Goal: Find specific page/section: Find specific page/section

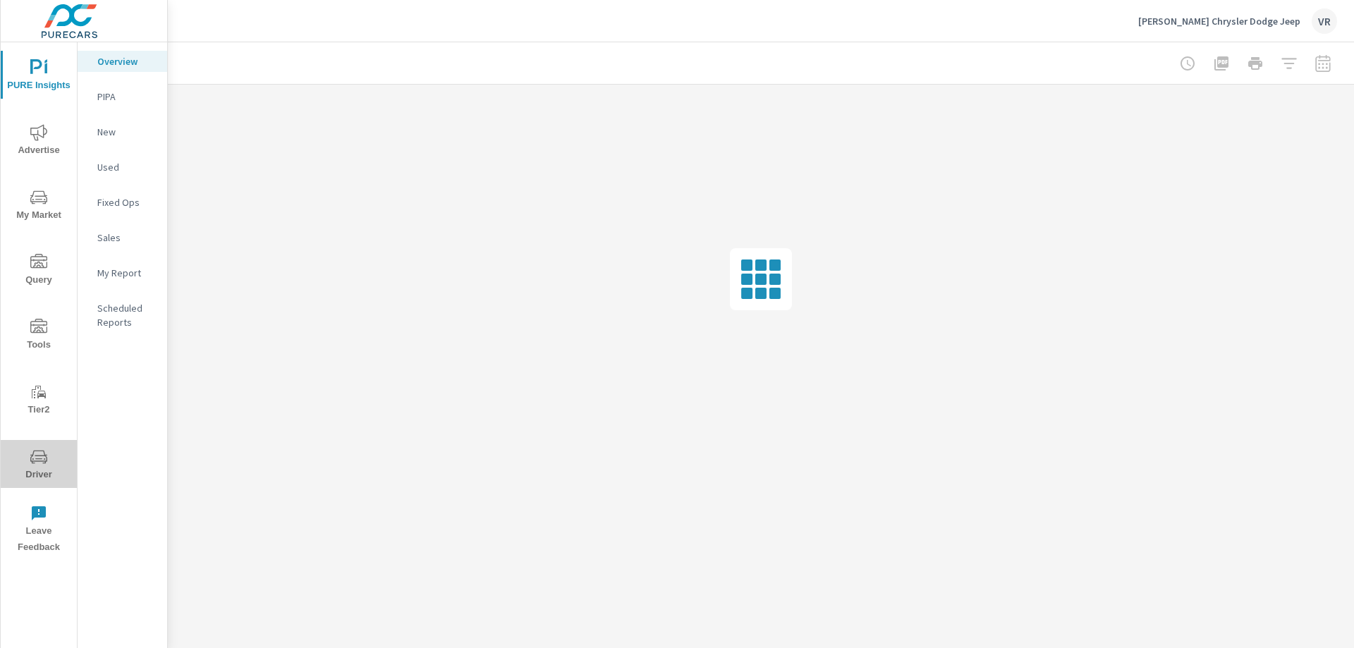
click at [27, 473] on span "Driver" at bounding box center [39, 466] width 68 height 35
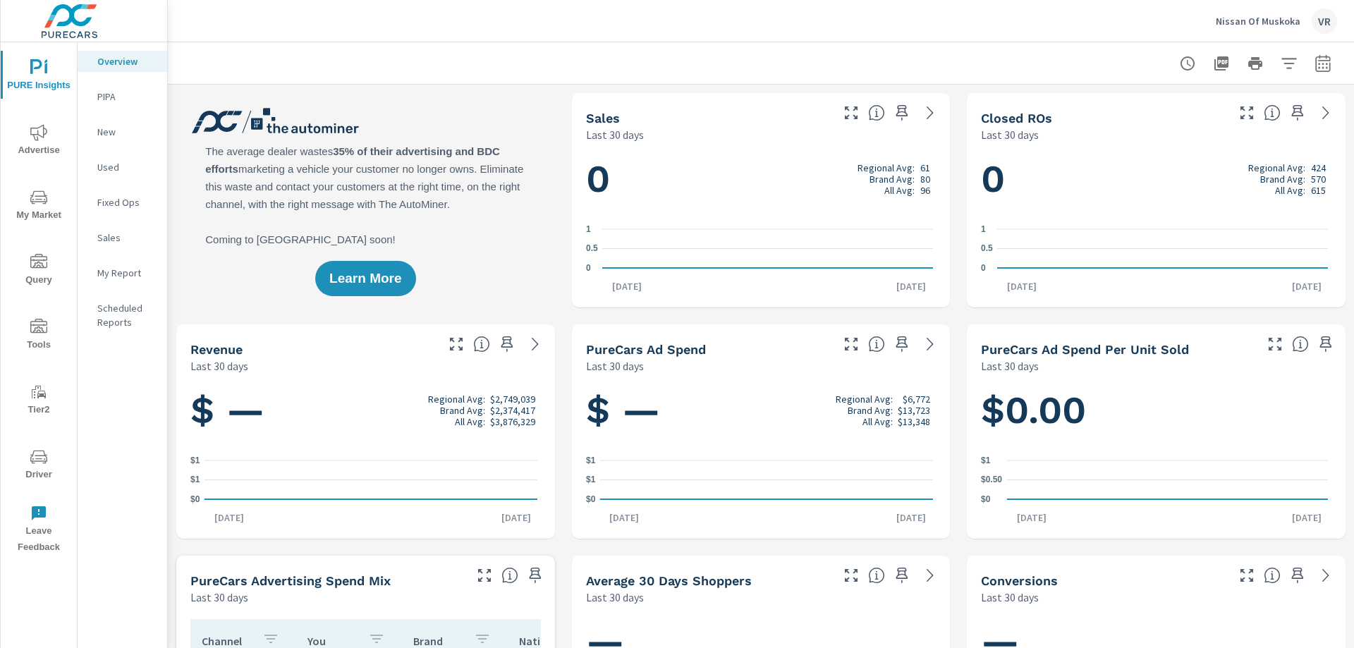
click at [47, 451] on icon "nav menu" at bounding box center [38, 457] width 17 height 17
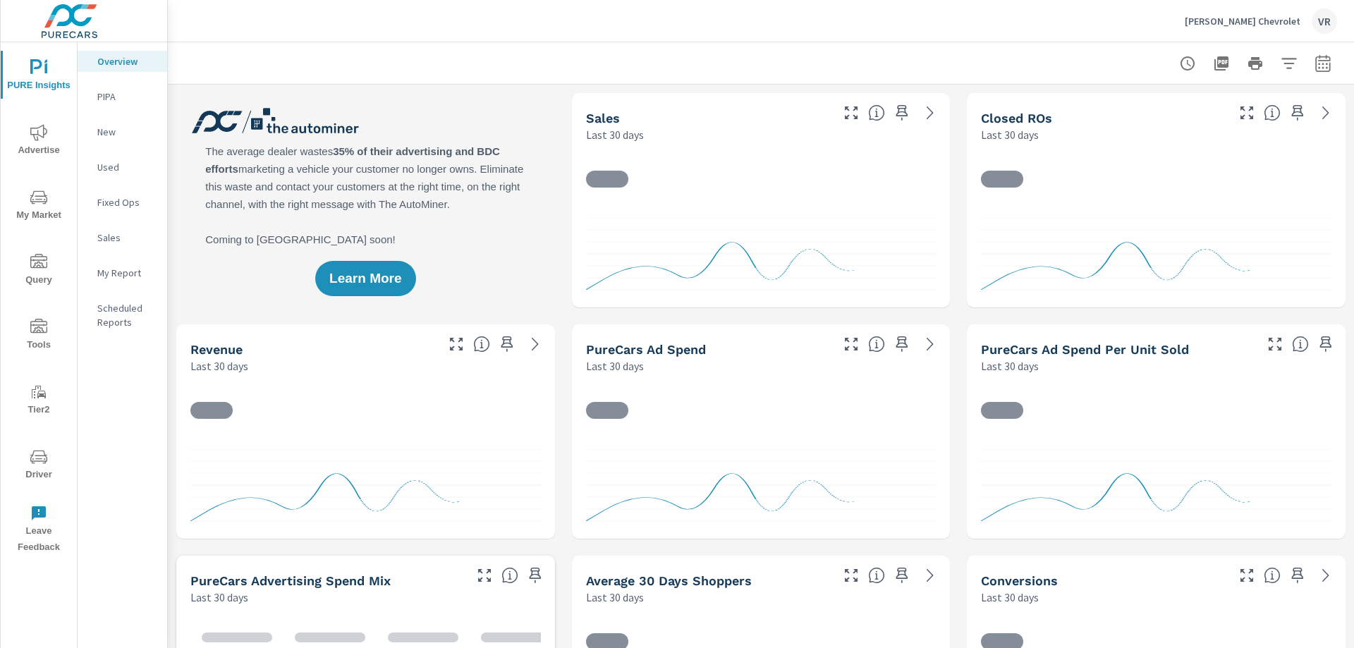
click at [37, 461] on icon "nav menu" at bounding box center [38, 457] width 17 height 17
